Goal: Use online tool/utility: Utilize a website feature to perform a specific function

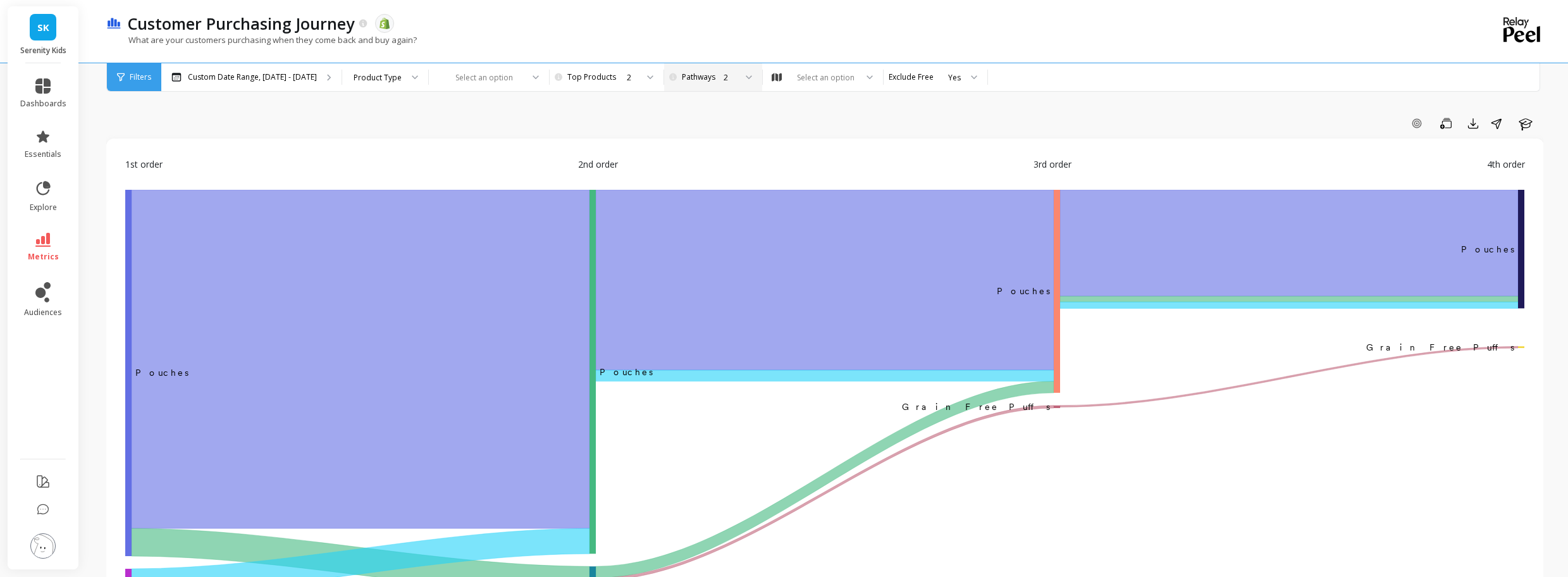
click at [708, 79] on div "2" at bounding box center [712, 77] width 48 height 12
click at [807, 124] on div "Add Goal Save Export Share Learn" at bounding box center [824, 123] width 1437 height 20
click at [831, 77] on div "Select an option" at bounding box center [825, 77] width 61 height 12
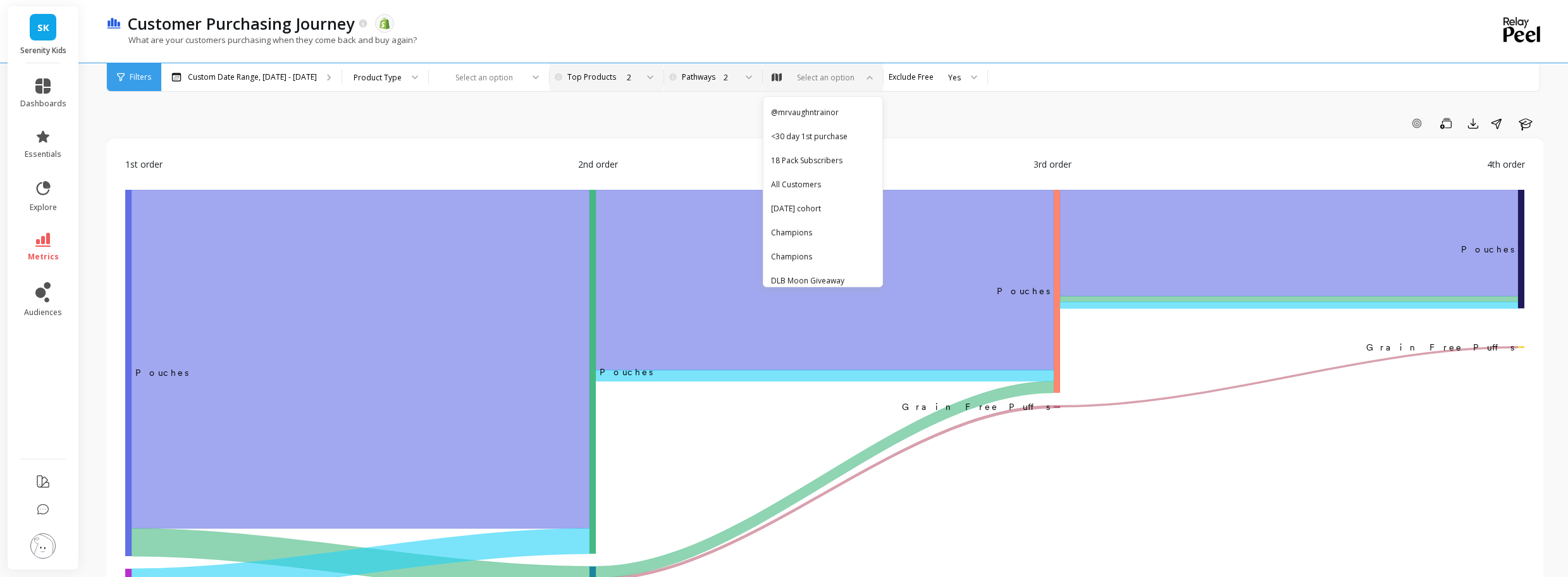
click at [562, 89] on div "2" at bounding box center [612, 77] width 101 height 28
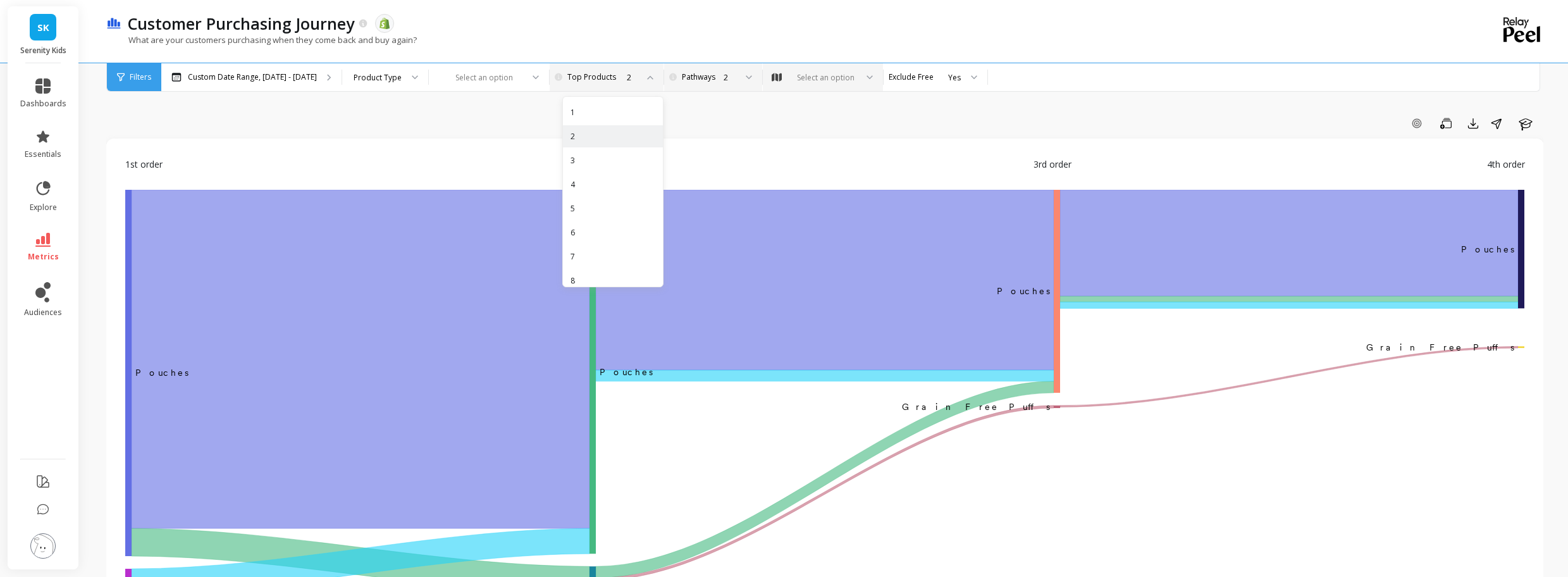
click at [688, 75] on div "2" at bounding box center [712, 77] width 48 height 12
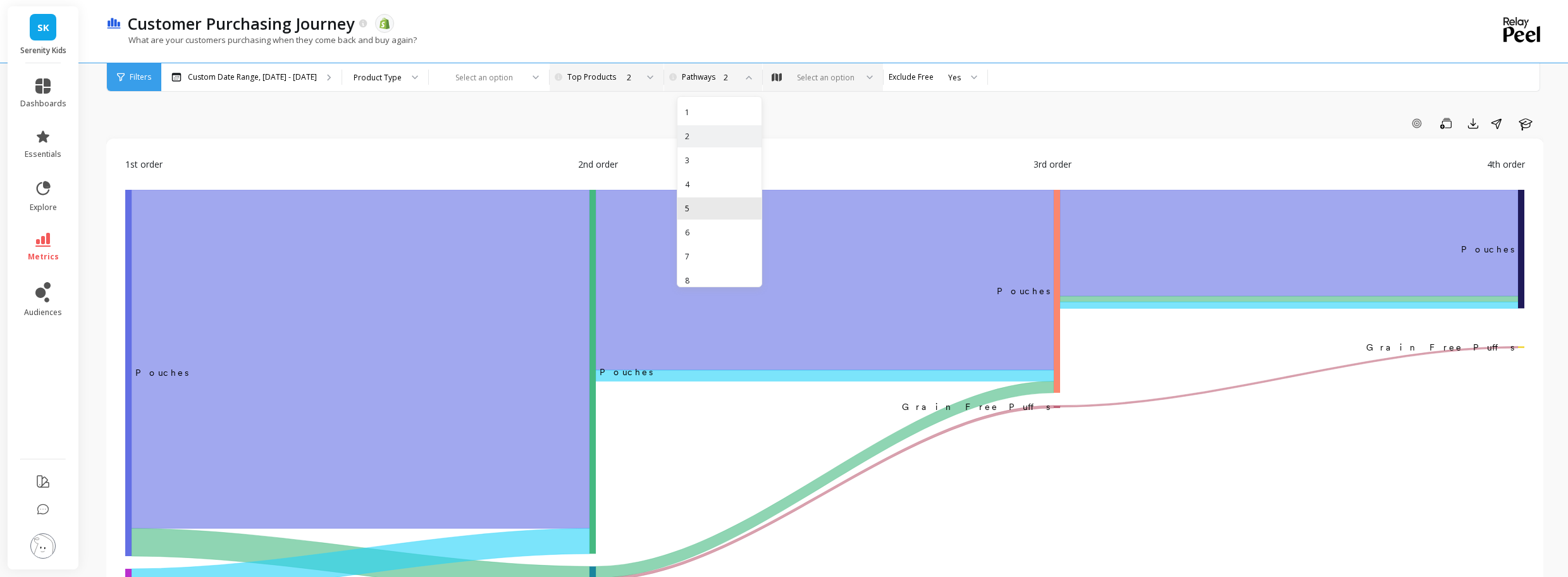
scroll to position [58, 0]
click at [721, 218] on div "8" at bounding box center [719, 223] width 69 height 12
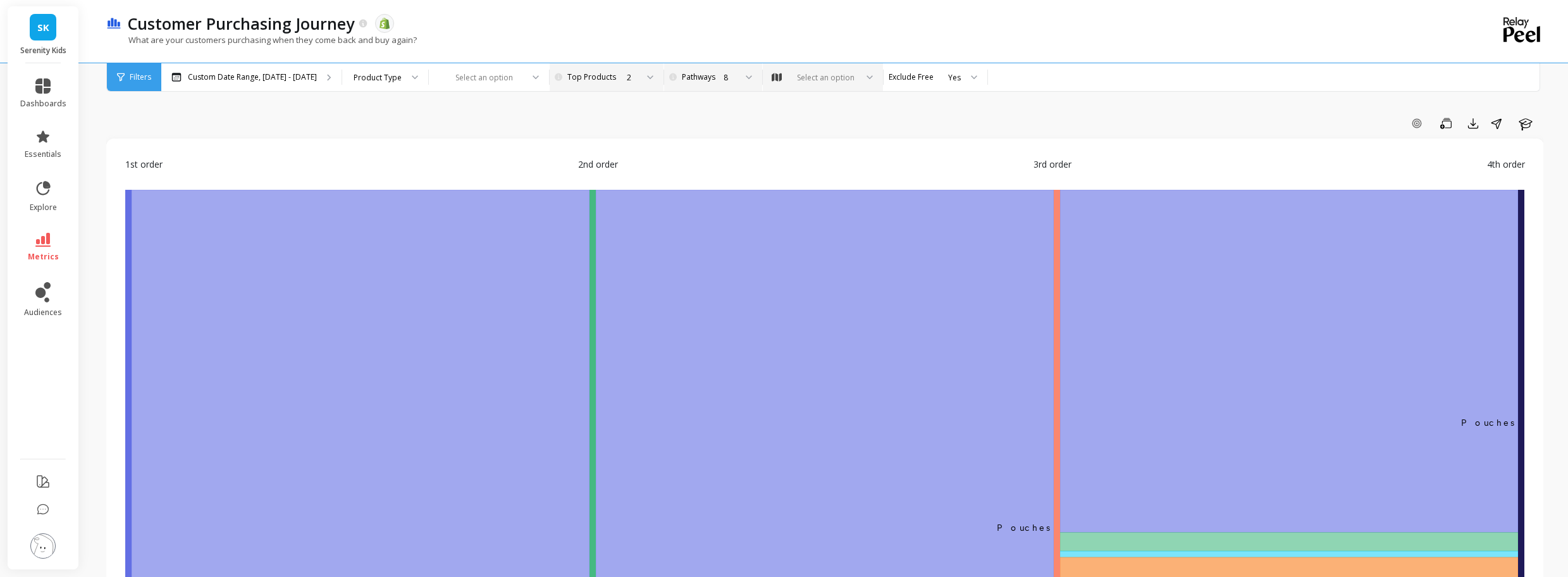
click at [663, 124] on div "Add Goal Save Export Share Learn" at bounding box center [824, 123] width 1437 height 20
